Goal: Task Accomplishment & Management: Manage account settings

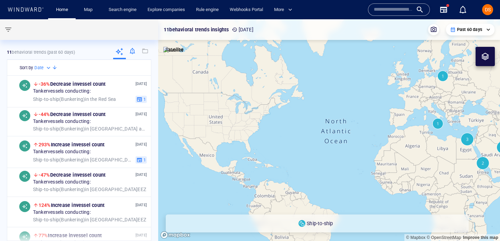
click at [132, 49] on div at bounding box center [132, 52] width 13 height 14
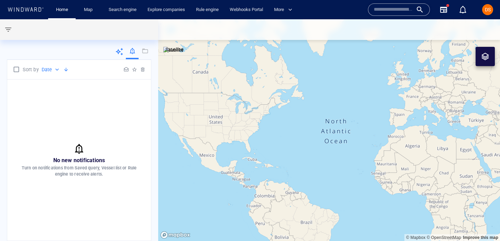
click at [69, 53] on div at bounding box center [79, 52] width 144 height 14
click at [120, 52] on icon at bounding box center [119, 51] width 8 height 8
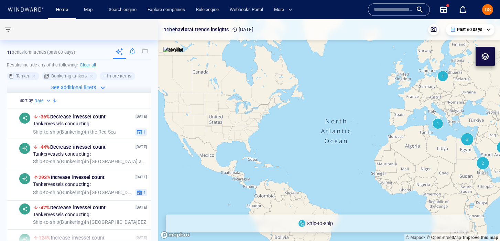
click at [133, 53] on div at bounding box center [132, 52] width 13 height 14
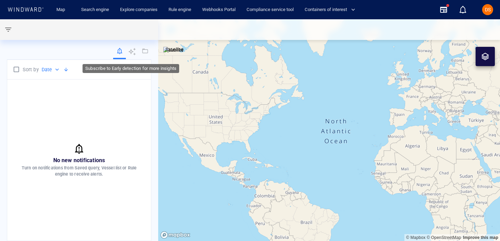
click at [134, 54] on icon at bounding box center [132, 52] width 8 height 8
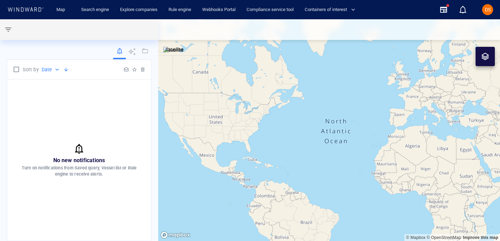
click at [109, 175] on p "Turn on notifications from Saved query, Vessel list or Rule engine to receive a…" at bounding box center [78, 171] width 127 height 12
click at [96, 174] on p "Turn on notifications from Saved query, Vessel list or Rule engine to receive a…" at bounding box center [78, 171] width 127 height 12
drag, startPoint x: 21, startPoint y: 167, endPoint x: 148, endPoint y: 176, distance: 126.8
click at [148, 176] on div "No new notifications Turn on notifications from Saved query, Vessel list or Rul…" at bounding box center [79, 159] width 144 height 161
click at [94, 171] on p "Turn on notifications from Saved query, Vessel list or Rule engine to receive a…" at bounding box center [78, 171] width 127 height 12
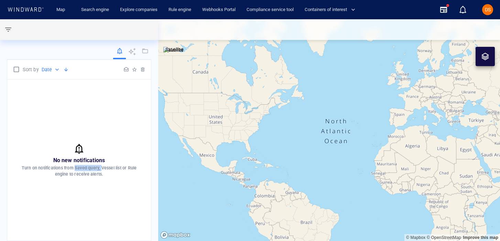
drag, startPoint x: 75, startPoint y: 167, endPoint x: 101, endPoint y: 168, distance: 25.8
click at [101, 168] on p "Turn on notifications from Saved query, Vessel list or Rule engine to receive a…" at bounding box center [78, 171] width 127 height 12
click at [97, 200] on div "No new notifications Turn on notifications from Saved query, Vessel list or Rul…" at bounding box center [79, 159] width 144 height 161
click at [56, 170] on p "Turn on notifications from Saved query, Vessel list or Rule engine to receive a…" at bounding box center [78, 171] width 127 height 12
drag, startPoint x: 20, startPoint y: 168, endPoint x: 119, endPoint y: 182, distance: 100.1
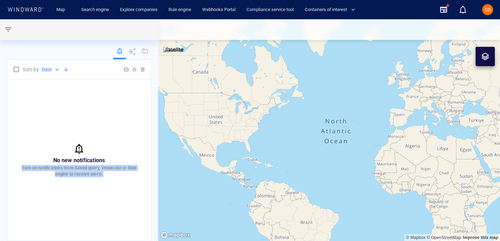
click at [119, 182] on div "No new notifications Turn on notifications from Saved query, Vessel list or Rul…" at bounding box center [79, 159] width 144 height 161
copy p "Turn on notifications from Saved query, Vessel list or Rule engine to receive a…"
click at [124, 126] on div "No new notifications Turn on notifications from Saved query, Vessel list or Rul…" at bounding box center [79, 159] width 144 height 161
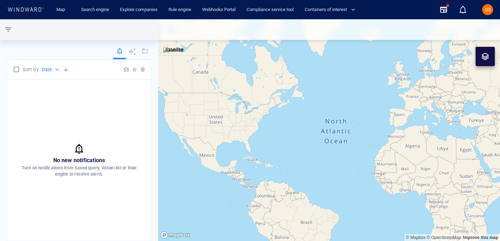
click at [77, 54] on div at bounding box center [79, 52] width 144 height 14
click at [13, 29] on button "button" at bounding box center [8, 29] width 16 height 16
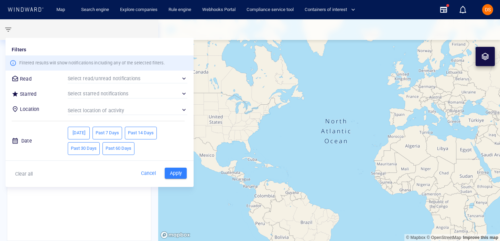
click at [62, 32] on div at bounding box center [250, 120] width 500 height 241
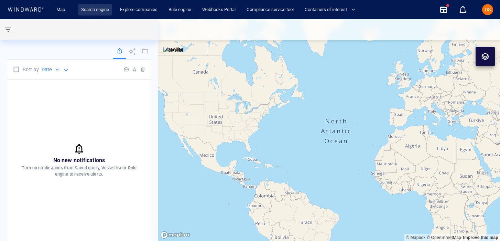
click at [96, 8] on link "Search engine" at bounding box center [94, 10] width 33 height 12
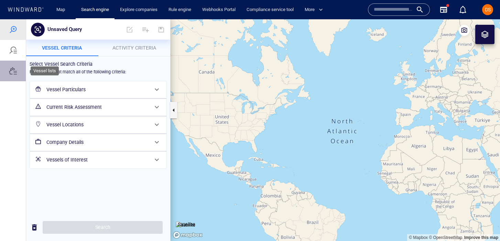
click at [15, 75] on div at bounding box center [13, 70] width 26 height 21
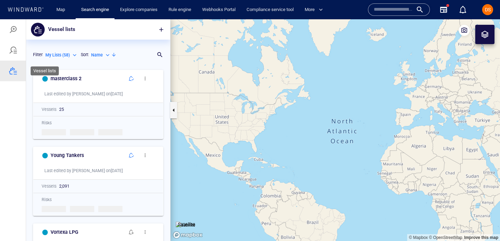
scroll to position [174, 144]
click at [161, 29] on span "button" at bounding box center [161, 29] width 7 height 7
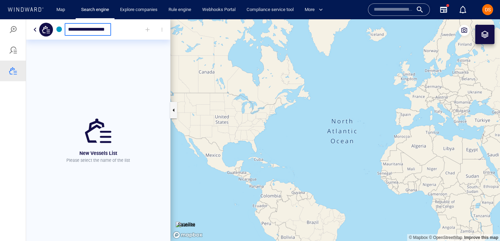
type input "**********"
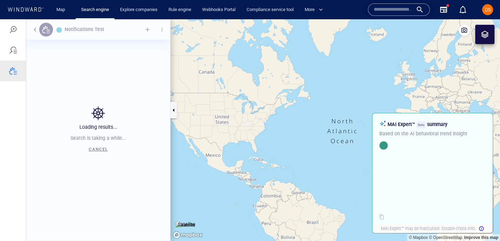
click at [136, 29] on div "Loading results... Search is taking a while... Cancel" at bounding box center [98, 129] width 144 height 221
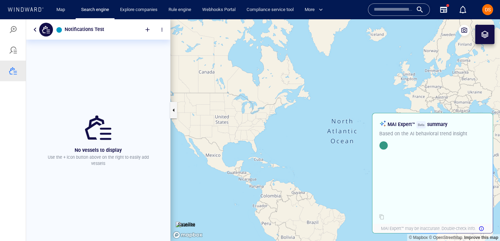
click at [144, 29] on div at bounding box center [147, 29] width 15 height 15
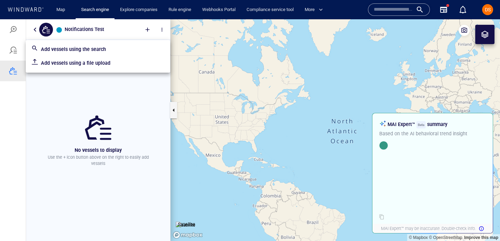
click at [102, 62] on p "Add vessels using a file upload" at bounding box center [103, 63] width 124 height 8
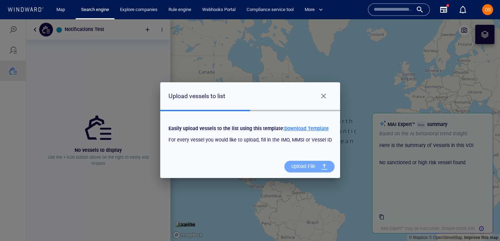
click at [297, 165] on div "Upload File" at bounding box center [303, 166] width 30 height 14
click at [0, 19] on input "Upload File" at bounding box center [0, 19] width 0 height 0
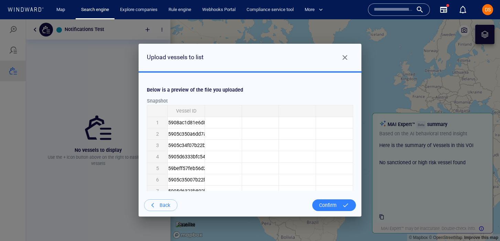
click at [335, 205] on div "Confirm" at bounding box center [327, 205] width 23 height 14
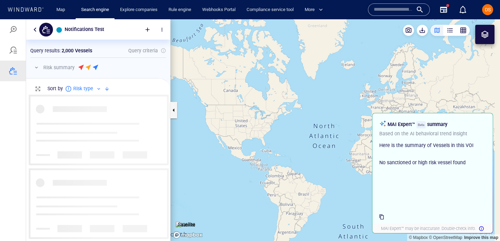
scroll to position [146, 144]
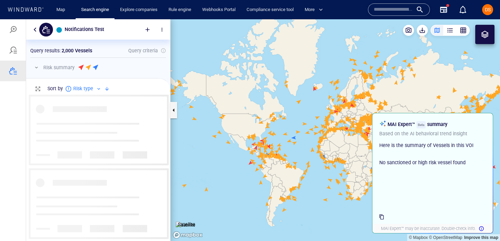
click at [34, 29] on button "button" at bounding box center [35, 29] width 8 height 8
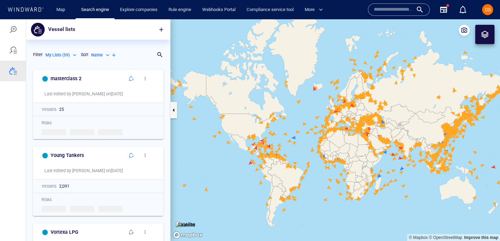
scroll to position [174, 144]
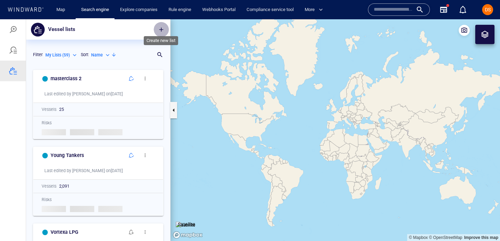
click at [160, 29] on span "button" at bounding box center [161, 29] width 7 height 7
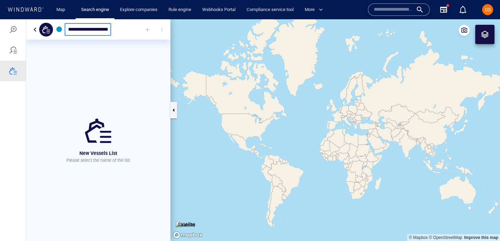
scroll to position [0, 3]
type input "**********"
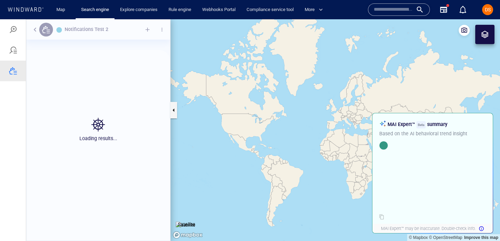
scroll to position [174, 144]
click at [149, 30] on div "Loading results... Search is taking a while... Cancel" at bounding box center [98, 129] width 144 height 221
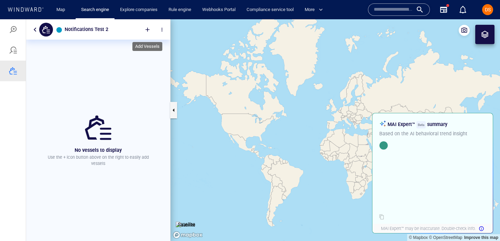
click at [147, 30] on div at bounding box center [147, 29] width 15 height 15
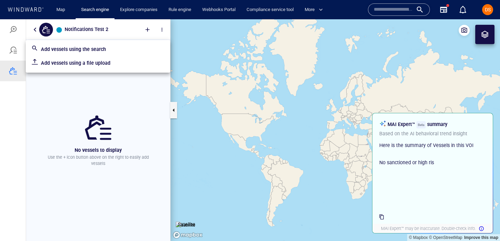
click at [96, 64] on p "Add vessels using a file upload" at bounding box center [103, 63] width 124 height 8
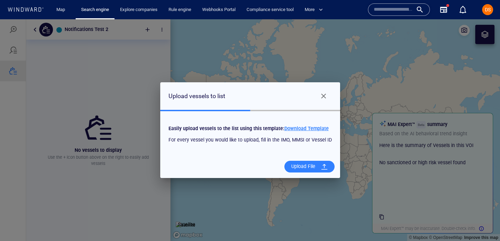
click at [297, 163] on div "Upload File" at bounding box center [303, 166] width 30 height 14
click at [0, 19] on input "Upload File" at bounding box center [0, 19] width 0 height 0
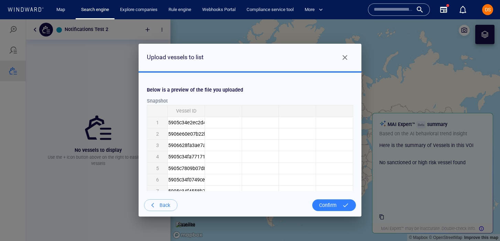
click at [334, 206] on div "Confirm" at bounding box center [327, 205] width 23 height 14
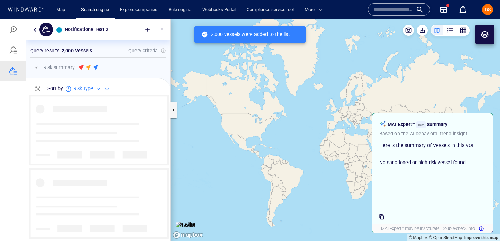
scroll to position [146, 144]
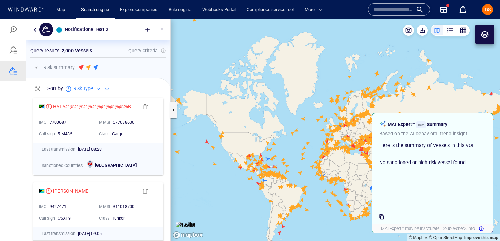
click at [34, 26] on button "button" at bounding box center [35, 29] width 8 height 8
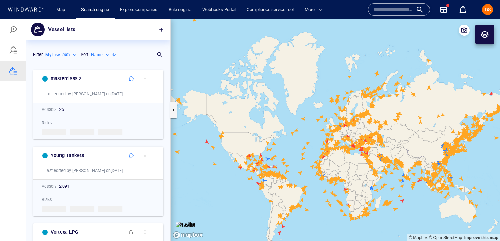
scroll to position [174, 144]
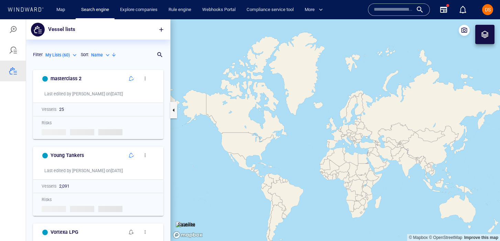
click at [56, 59] on div "My Lists ( 60 ) *******" at bounding box center [61, 54] width 35 height 11
click at [56, 56] on p "My Lists ( 60 )" at bounding box center [57, 55] width 24 height 6
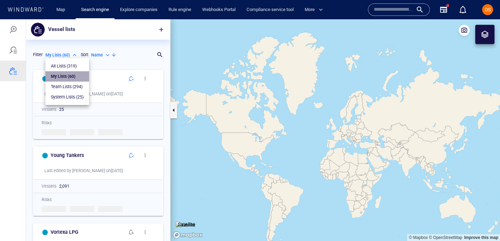
click at [75, 75] on p "My Lists ( 60 )" at bounding box center [63, 76] width 24 height 6
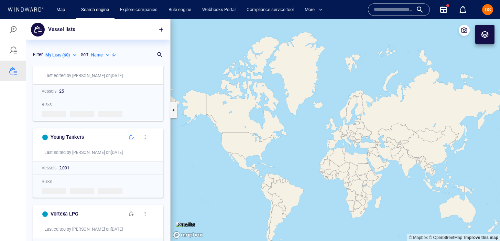
scroll to position [0, 0]
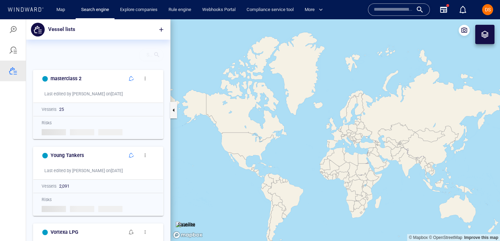
click at [159, 56] on div at bounding box center [156, 54] width 7 height 7
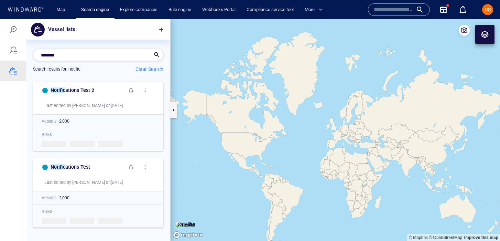
scroll to position [0, 0]
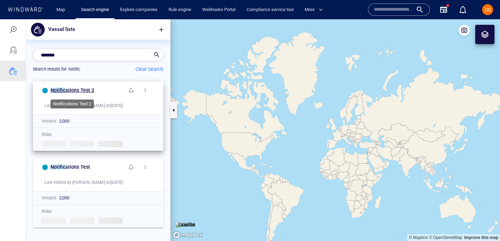
type input "*******"
click at [80, 89] on span "ations Test 2" at bounding box center [79, 89] width 29 height 5
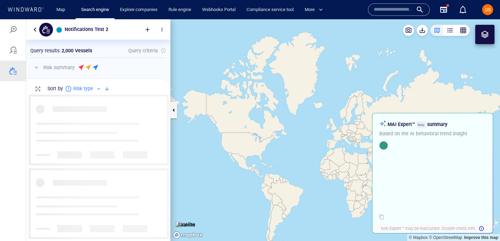
scroll to position [146, 144]
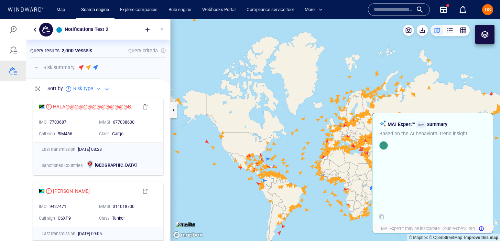
click at [34, 30] on button "button" at bounding box center [35, 29] width 8 height 8
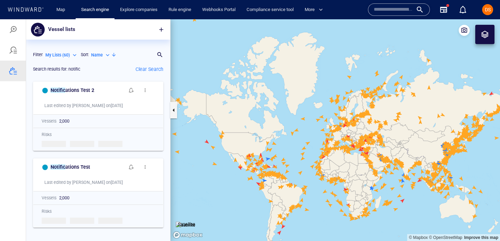
scroll to position [163, 144]
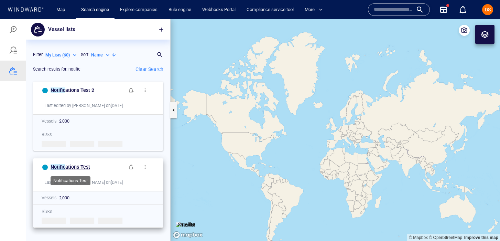
click at [72, 168] on span "ations Test" at bounding box center [77, 166] width 25 height 5
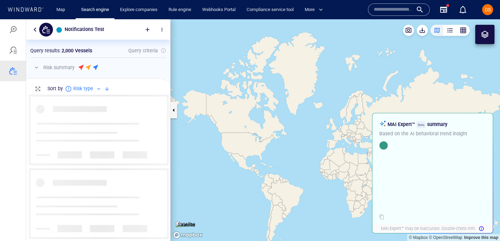
scroll to position [146, 144]
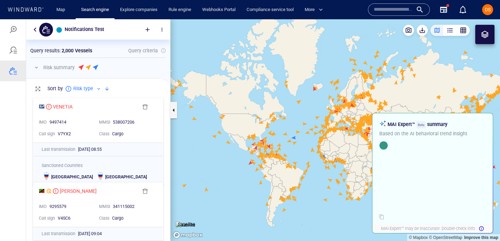
click at [33, 29] on button "button" at bounding box center [35, 29] width 8 height 8
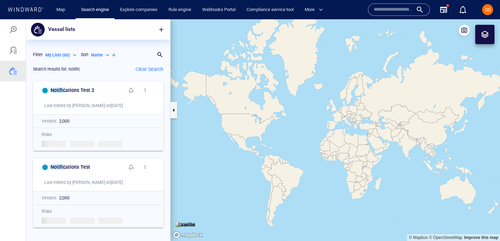
scroll to position [163, 144]
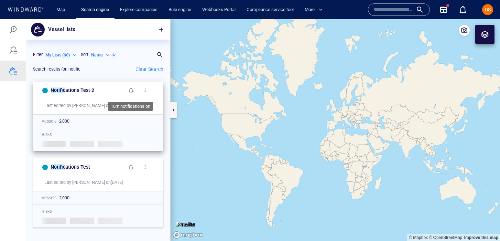
click at [131, 90] on span "button" at bounding box center [131, 89] width 5 height 5
click at [129, 90] on span "button" at bounding box center [131, 89] width 5 height 5
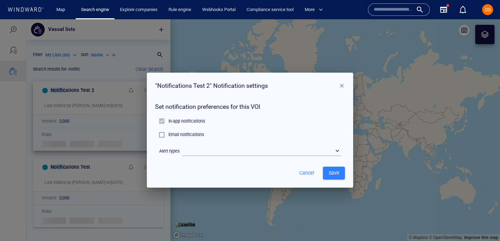
click at [178, 119] on p "In-app notifications" at bounding box center [186, 121] width 36 height 6
click at [243, 149] on div "​" at bounding box center [261, 150] width 158 height 10
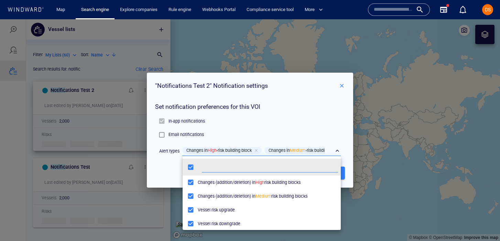
scroll to position [3, 0]
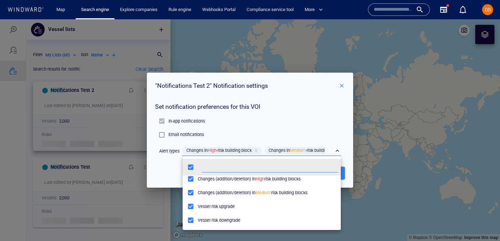
click at [311, 121] on div at bounding box center [250, 129] width 500 height 221
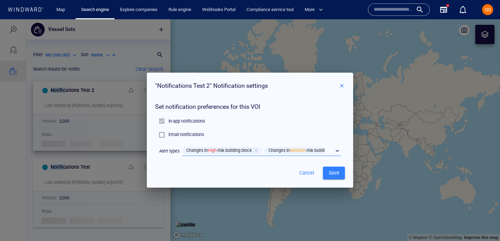
click at [179, 134] on p "Email notifications" at bounding box center [185, 134] width 35 height 6
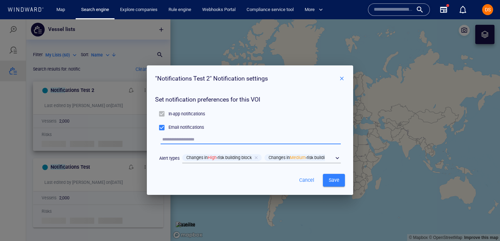
click at [209, 139] on input "text" at bounding box center [251, 139] width 178 height 9
type input "**********"
click at [336, 179] on span "Save" at bounding box center [333, 180] width 11 height 9
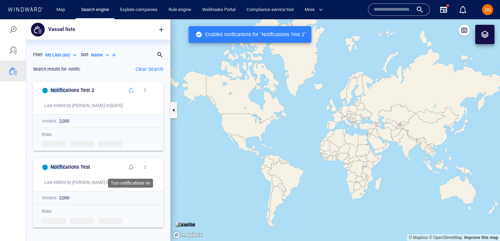
click at [131, 168] on span "button" at bounding box center [131, 166] width 5 height 5
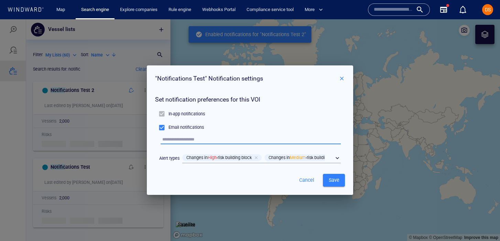
click at [193, 139] on input "text" at bounding box center [251, 139] width 178 height 9
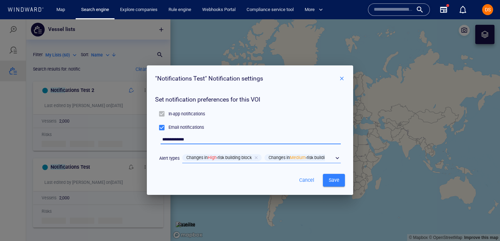
type input "**********"
click at [336, 156] on div "​" at bounding box center [261, 158] width 158 height 10
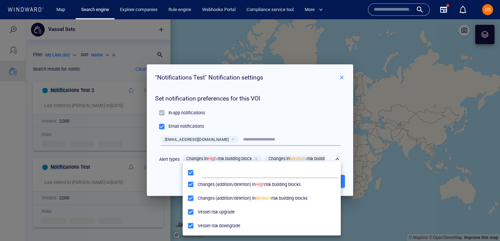
click at [299, 129] on div at bounding box center [250, 129] width 500 height 221
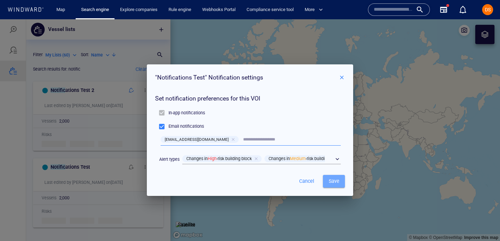
click at [337, 179] on span "Save" at bounding box center [333, 181] width 11 height 9
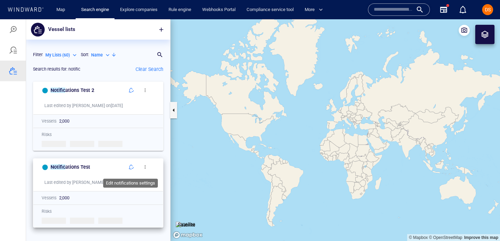
click at [129, 166] on span "button" at bounding box center [131, 166] width 5 height 5
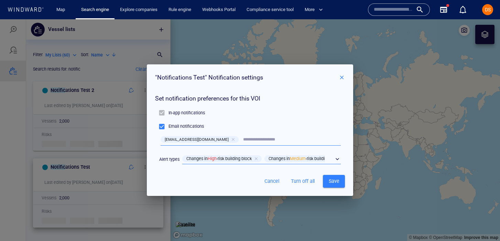
click at [335, 160] on div "​" at bounding box center [261, 159] width 158 height 10
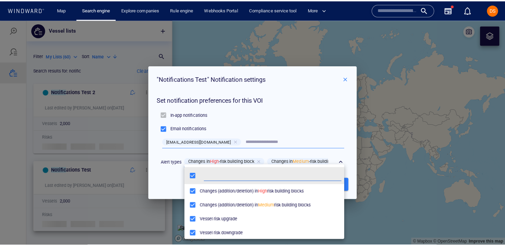
scroll to position [68, 158]
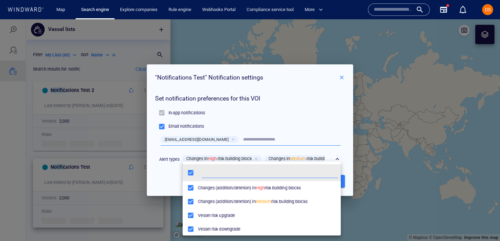
click at [335, 160] on div at bounding box center [250, 129] width 500 height 221
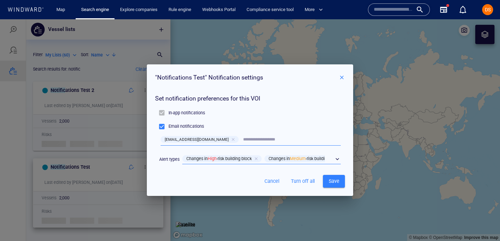
click at [370, 169] on div "" Notifications Test " Notification settings Set notification preferences for t…" at bounding box center [250, 129] width 500 height 221
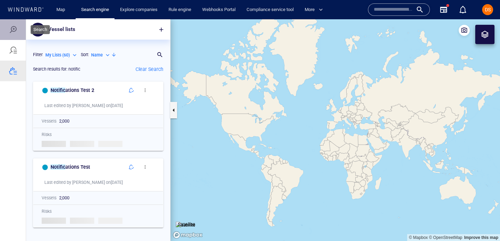
click at [14, 31] on div at bounding box center [13, 29] width 8 height 8
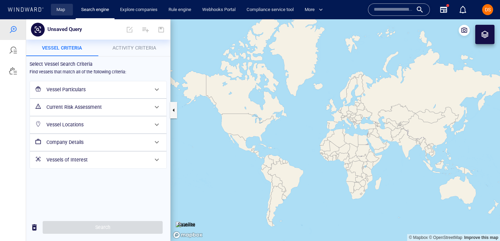
click at [62, 8] on link "Map" at bounding box center [62, 10] width 16 height 12
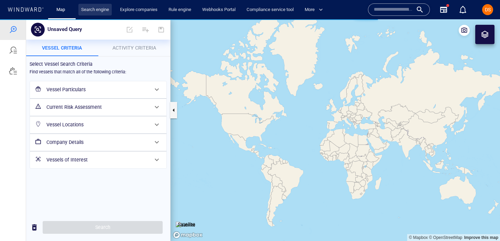
click at [98, 11] on link "Search engine" at bounding box center [94, 10] width 33 height 12
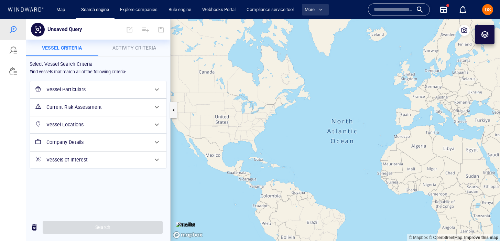
click at [322, 11] on span "button" at bounding box center [320, 9] width 7 height 7
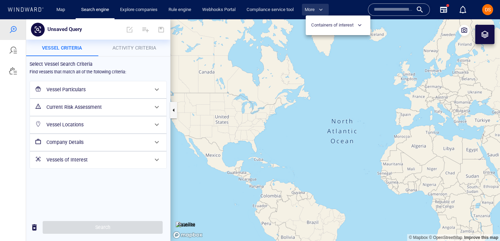
click at [322, 11] on div at bounding box center [250, 120] width 500 height 241
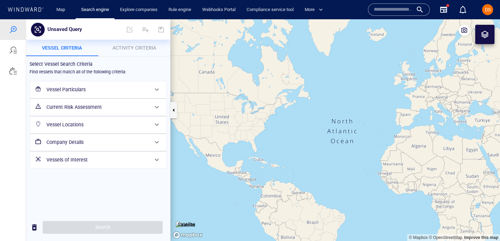
click at [38, 8] on icon at bounding box center [25, 9] width 37 height 4
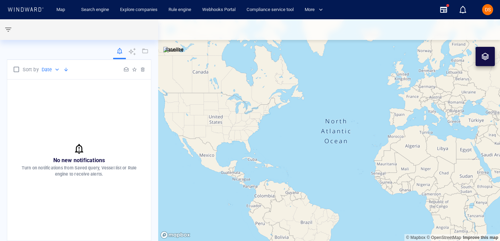
click at [84, 122] on div "No new notifications Turn on notifications from Saved query, Vessel list or Rul…" at bounding box center [79, 159] width 144 height 161
click at [125, 70] on div at bounding box center [126, 69] width 8 height 8
click at [131, 69] on div at bounding box center [134, 69] width 8 height 8
click at [133, 69] on div at bounding box center [134, 69] width 8 height 8
click at [142, 69] on div at bounding box center [142, 69] width 8 height 8
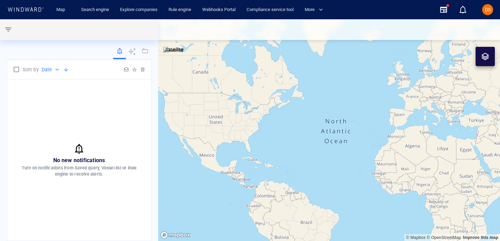
click at [126, 69] on div at bounding box center [126, 69] width 8 height 8
click at [131, 69] on div at bounding box center [134, 69] width 8 height 8
click at [134, 70] on div at bounding box center [134, 69] width 8 height 8
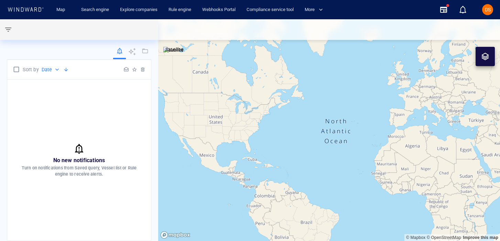
click at [137, 70] on div at bounding box center [134, 69] width 8 height 8
click at [140, 71] on div at bounding box center [142, 69] width 8 height 8
click at [72, 105] on div "No new notifications Turn on notifications from Saved query, Vessel list or Rul…" at bounding box center [79, 159] width 144 height 161
click at [51, 67] on p "Date" at bounding box center [47, 69] width 11 height 8
click at [51, 67] on div at bounding box center [250, 120] width 500 height 241
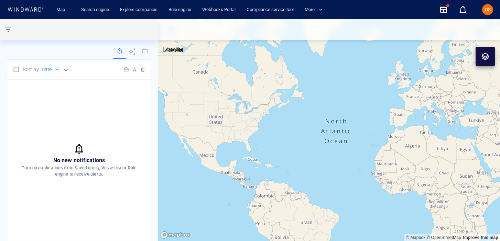
click at [40, 103] on div "No new notifications Turn on notifications from Saved query, Vessel list or Rul…" at bounding box center [79, 159] width 144 height 161
click at [64, 74] on div "Sort by Date ****" at bounding box center [45, 69] width 48 height 11
click at [64, 73] on div at bounding box center [66, 69] width 8 height 8
click at [66, 71] on span "button" at bounding box center [65, 69] width 5 height 5
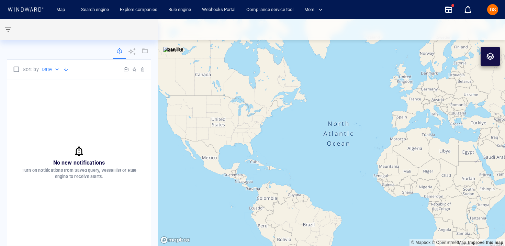
click at [64, 164] on span "No new notifications" at bounding box center [79, 162] width 52 height 7
click at [114, 7] on div "Search engine" at bounding box center [95, 10] width 39 height 20
click at [105, 11] on link "Search engine" at bounding box center [94, 10] width 33 height 12
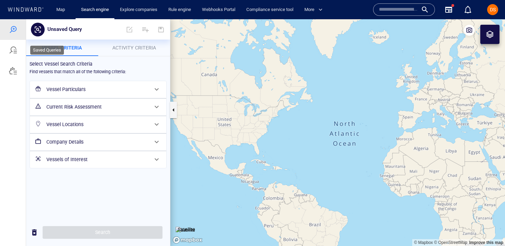
click at [13, 55] on div at bounding box center [13, 50] width 26 height 21
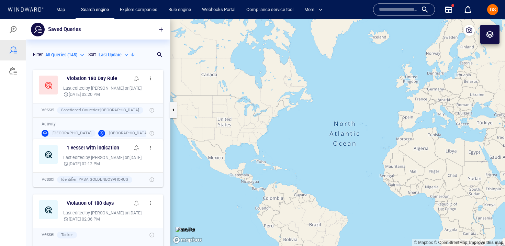
scroll to position [180, 144]
click at [16, 67] on div at bounding box center [13, 71] width 8 height 8
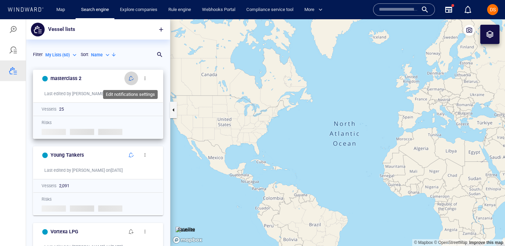
click at [131, 77] on span "button" at bounding box center [131, 78] width 5 height 5
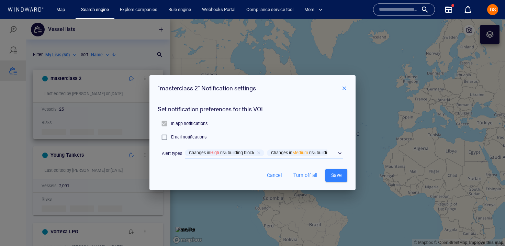
click at [342, 154] on div "​" at bounding box center [264, 153] width 158 height 10
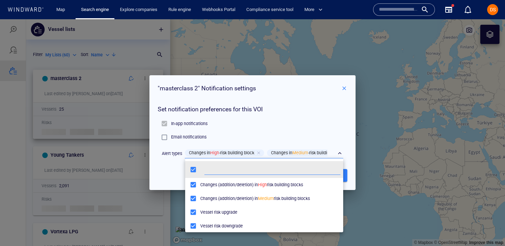
scroll to position [68, 158]
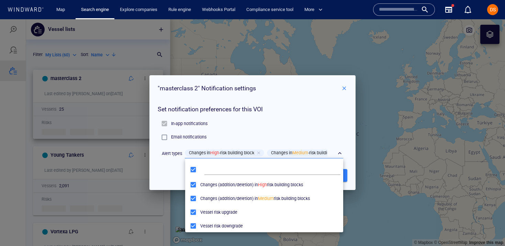
click at [352, 129] on div at bounding box center [252, 132] width 505 height 227
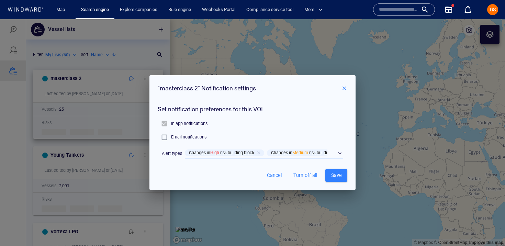
click at [344, 90] on span "button" at bounding box center [344, 88] width 6 height 6
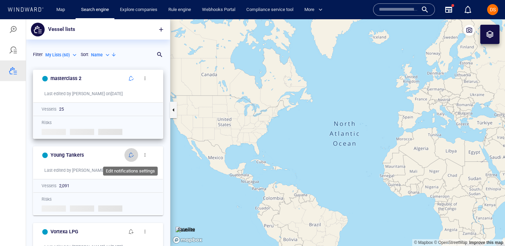
click at [131, 156] on span "button" at bounding box center [131, 154] width 5 height 5
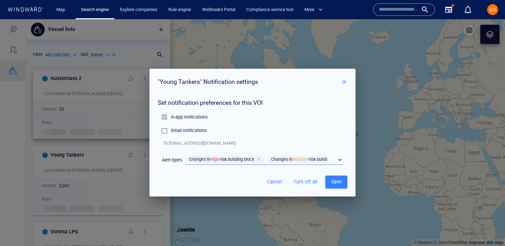
click at [337, 160] on div "​" at bounding box center [264, 160] width 158 height 10
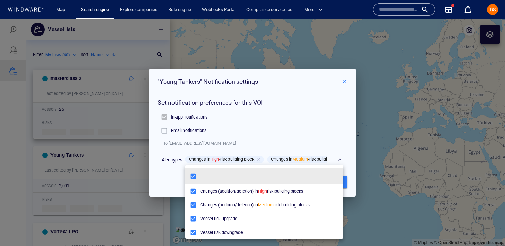
click at [337, 160] on div at bounding box center [252, 132] width 505 height 227
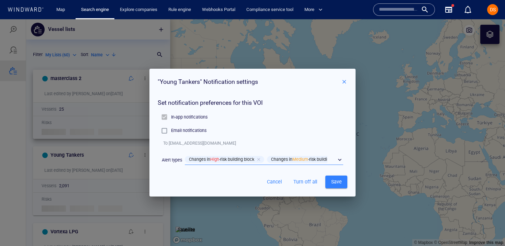
click at [344, 83] on span "button" at bounding box center [344, 82] width 6 height 6
